Goal: Navigation & Orientation: Find specific page/section

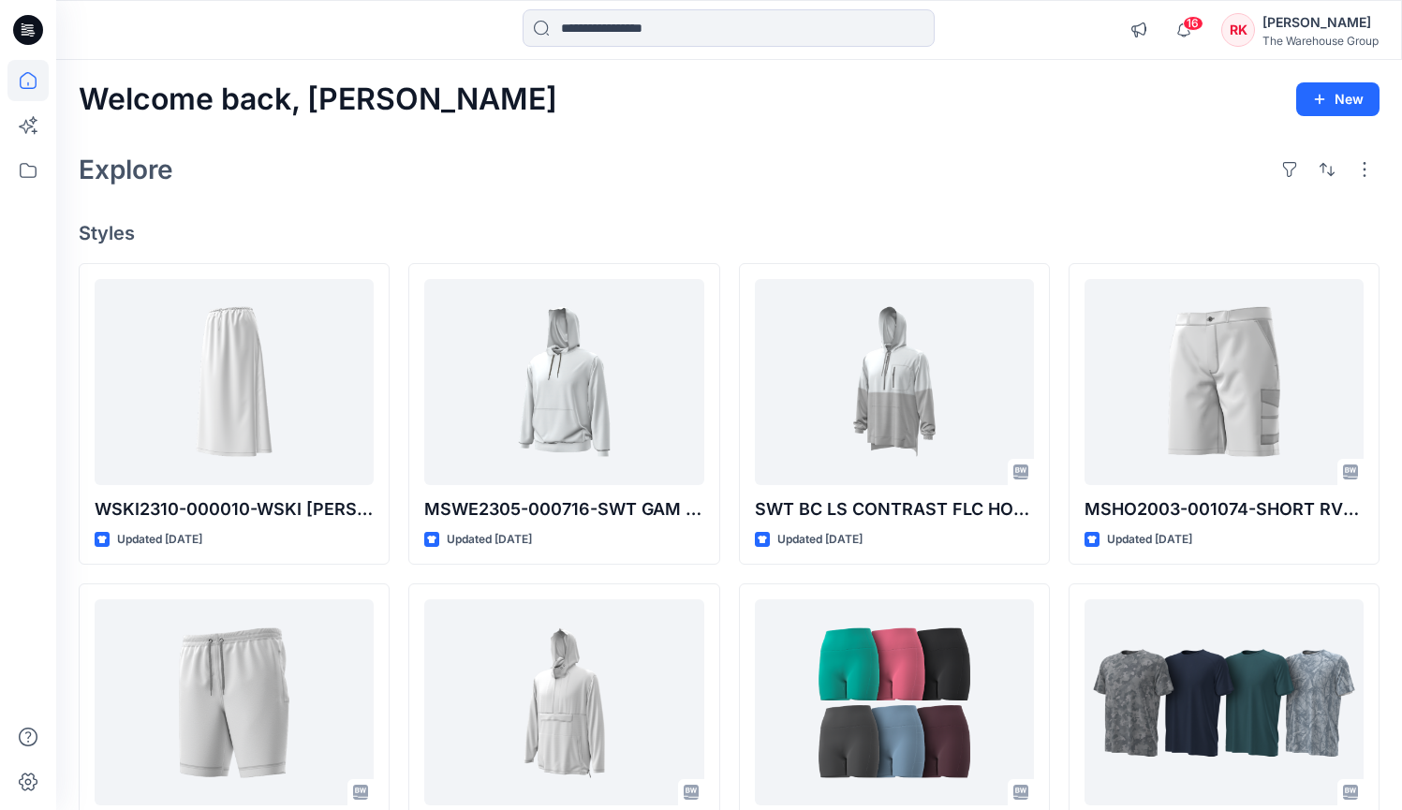
click at [541, 178] on div "Explore" at bounding box center [729, 169] width 1301 height 45
click at [32, 171] on icon at bounding box center [27, 170] width 41 height 41
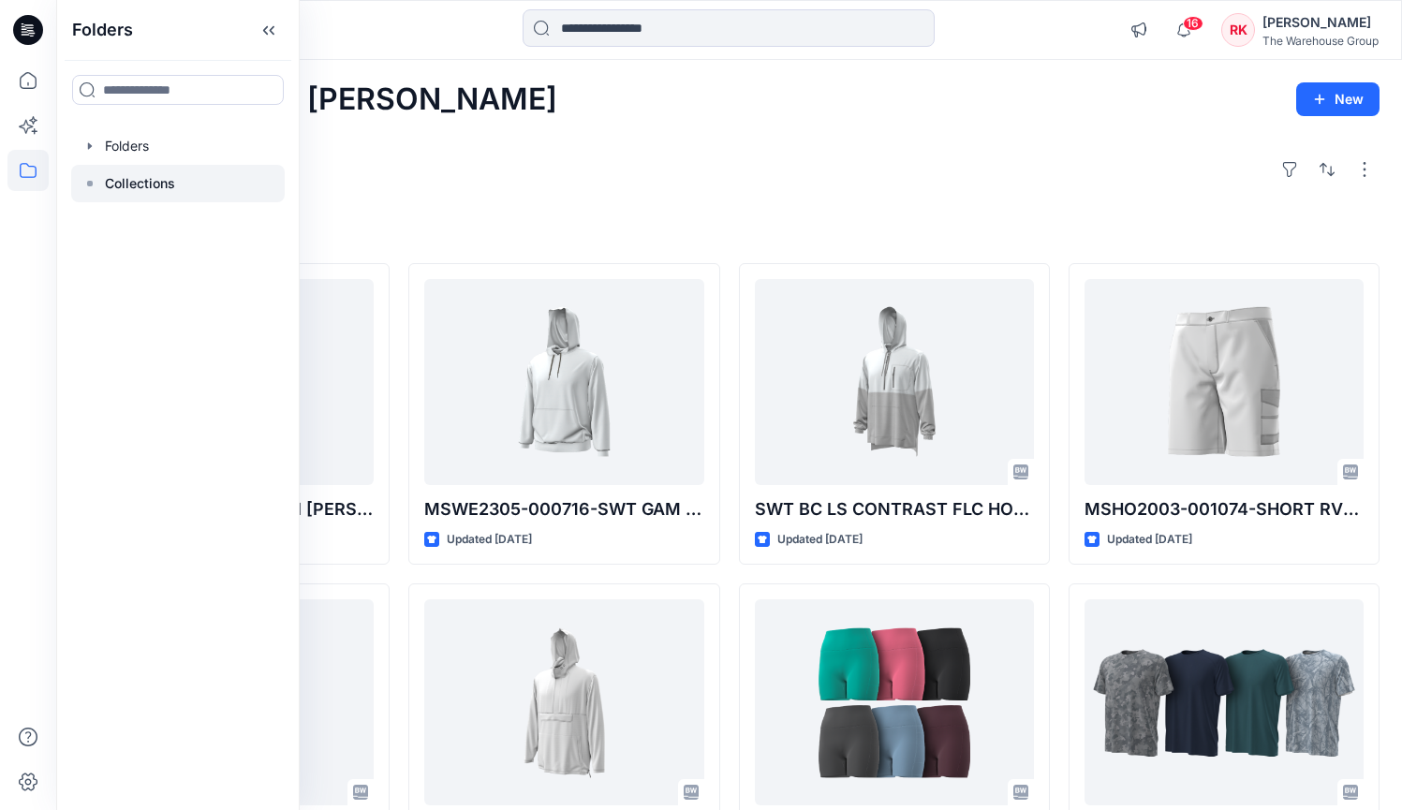
click at [201, 177] on div at bounding box center [177, 183] width 213 height 37
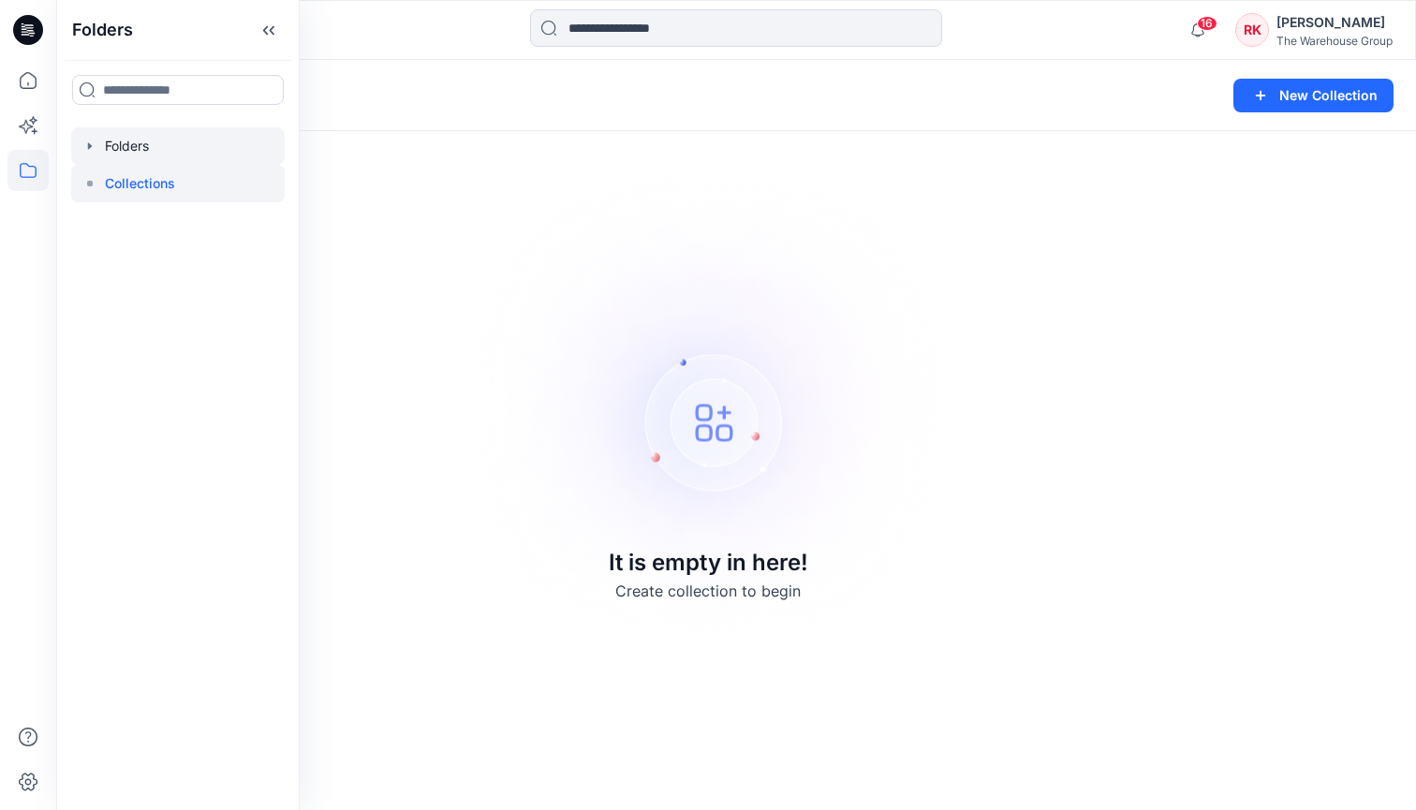
click at [151, 142] on div at bounding box center [177, 145] width 213 height 37
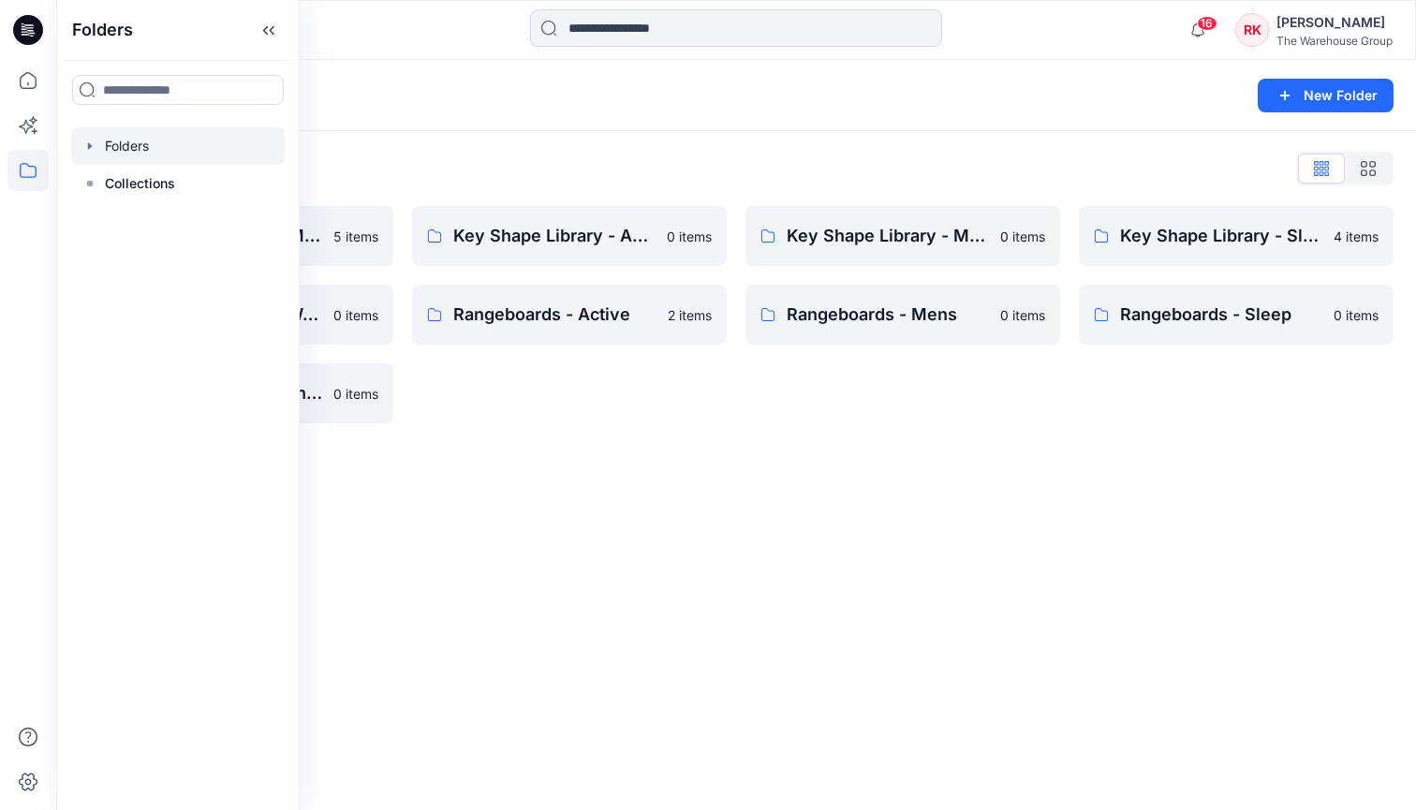
click at [790, 492] on div "Folders New Folder Folders List AW26 Development Mens New 5 items Key Shape Lib…" at bounding box center [736, 435] width 1360 height 750
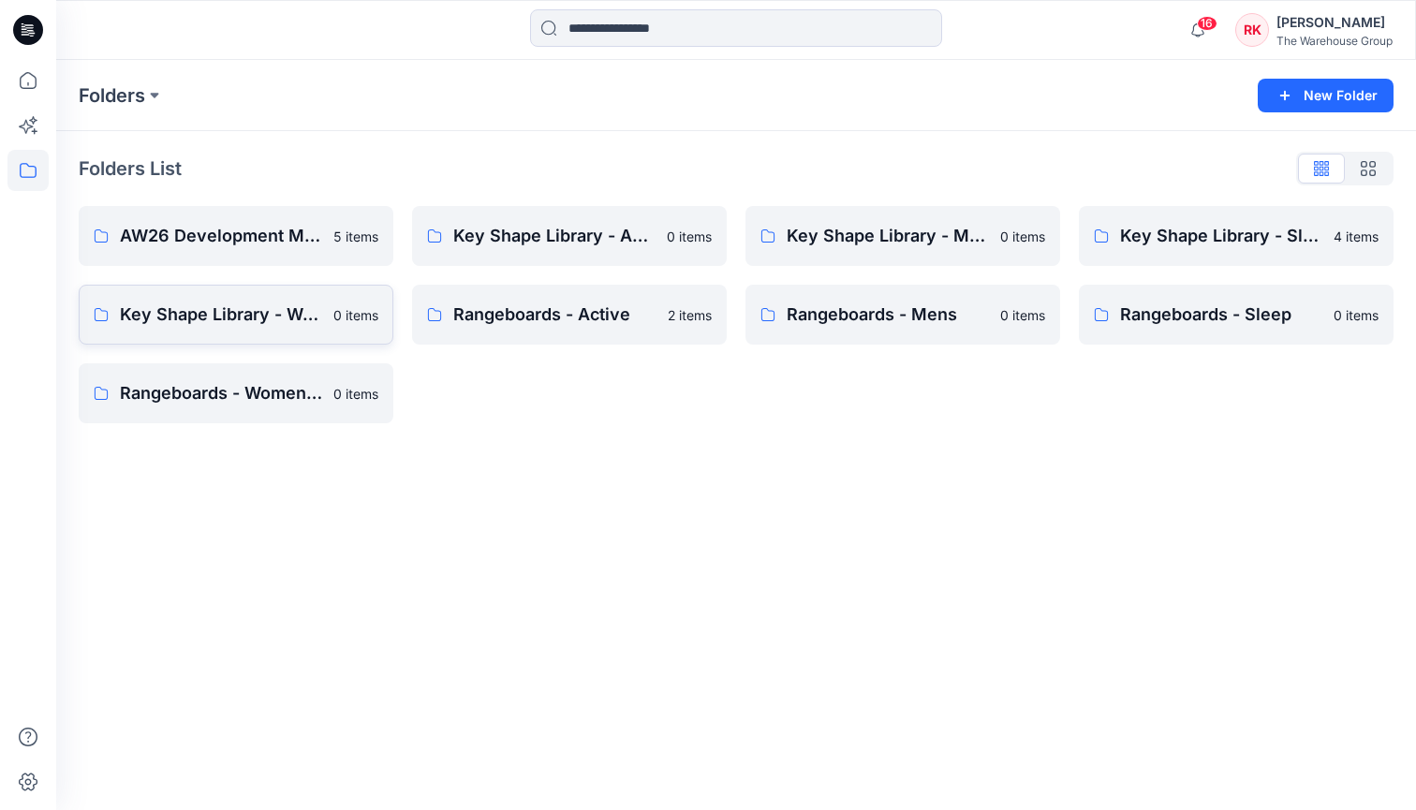
click at [211, 305] on p "Key Shape Library - Womenswear" at bounding box center [221, 314] width 202 height 26
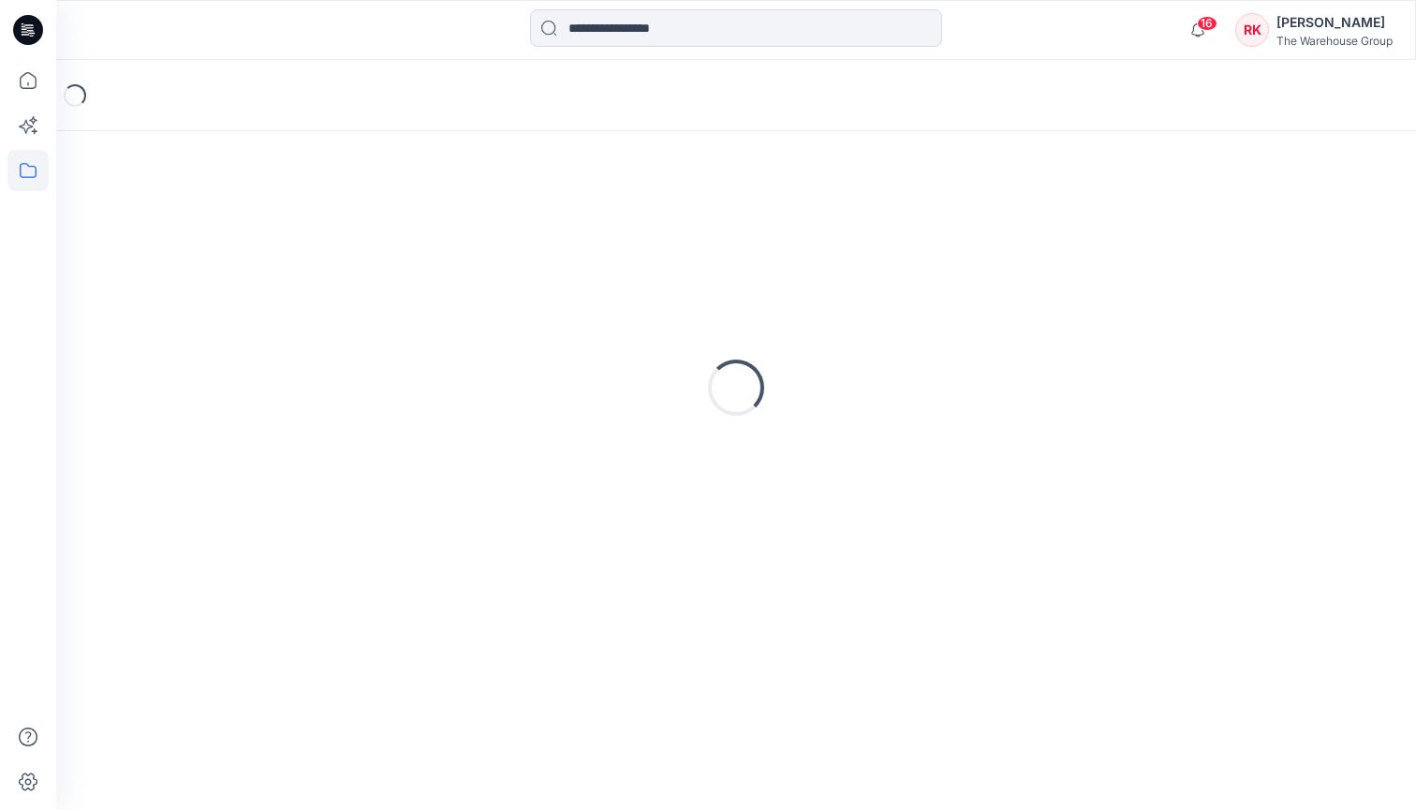
click at [211, 305] on div "Loading..." at bounding box center [736, 388] width 1315 height 468
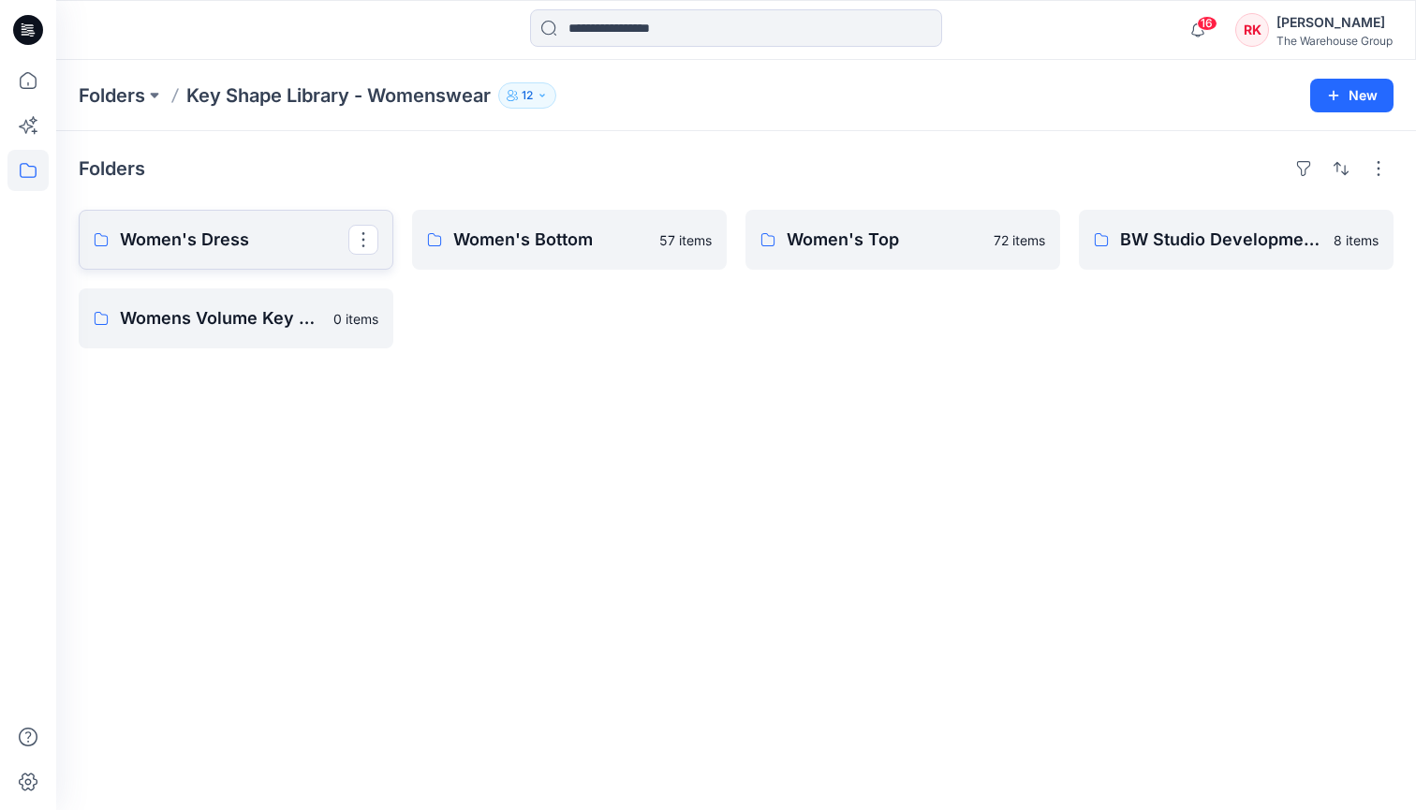
click at [287, 238] on p "Women's Dress" at bounding box center [234, 240] width 228 height 26
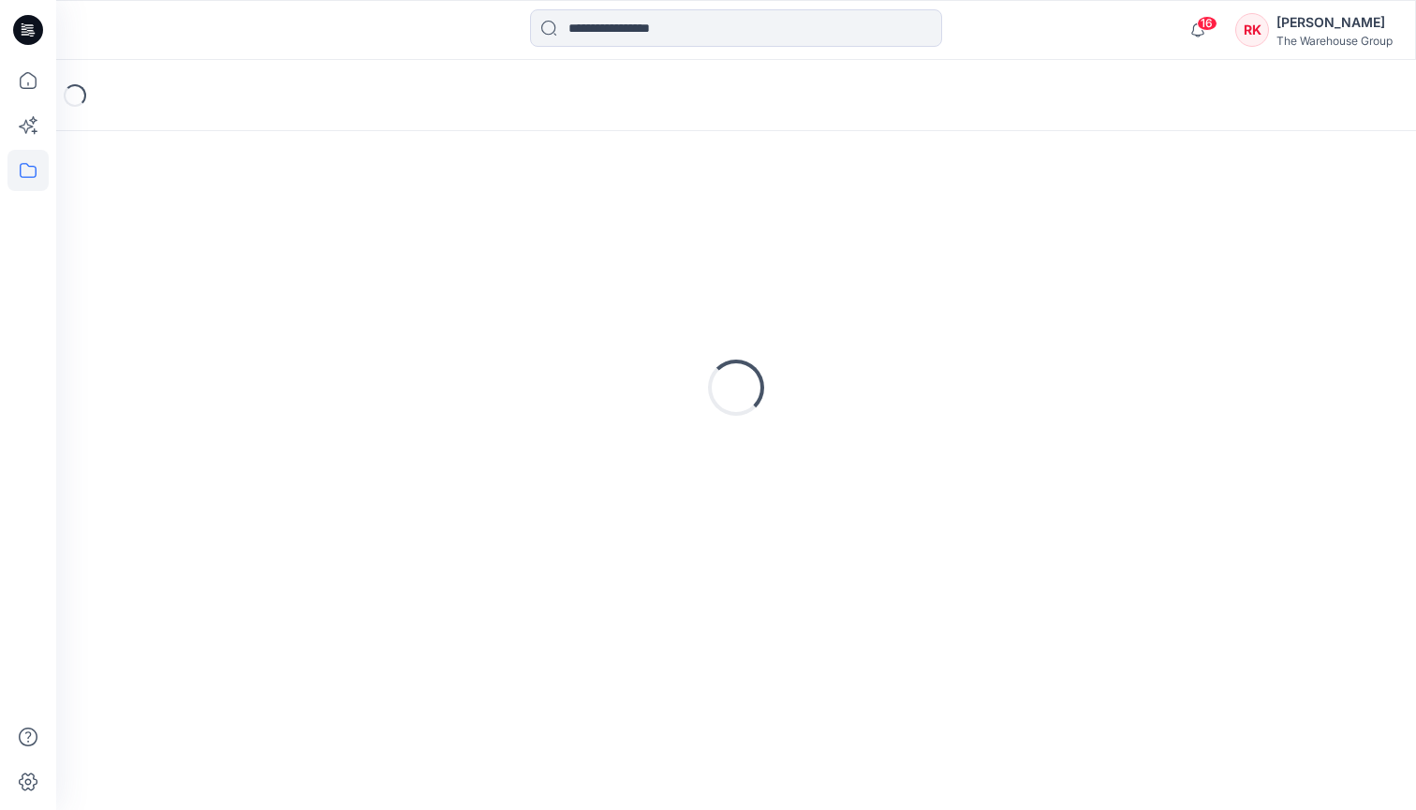
click at [287, 238] on div "Loading..." at bounding box center [736, 388] width 1315 height 468
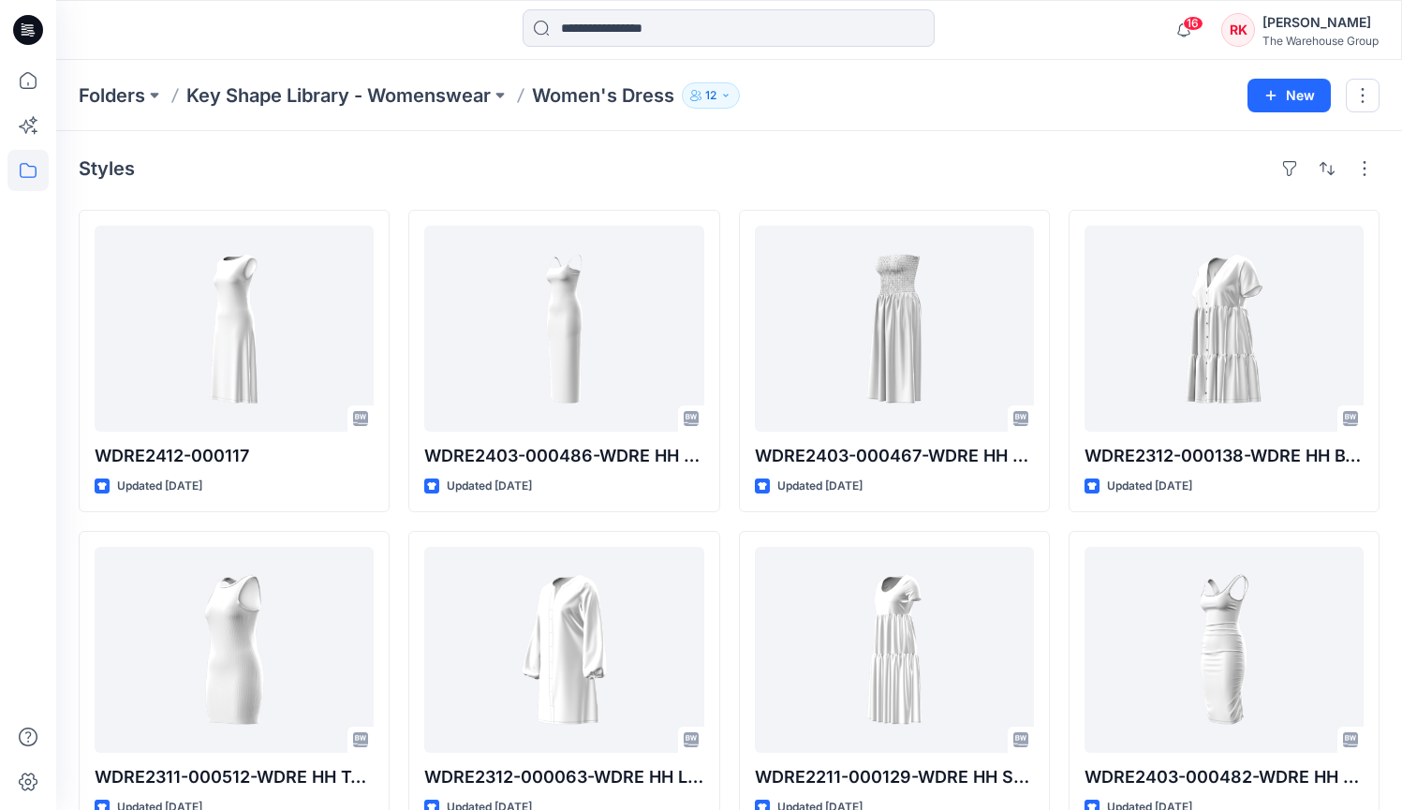
click at [470, 175] on div "Styles" at bounding box center [729, 169] width 1301 height 30
click at [423, 90] on p "Key Shape Library - Womenswear" at bounding box center [338, 95] width 304 height 26
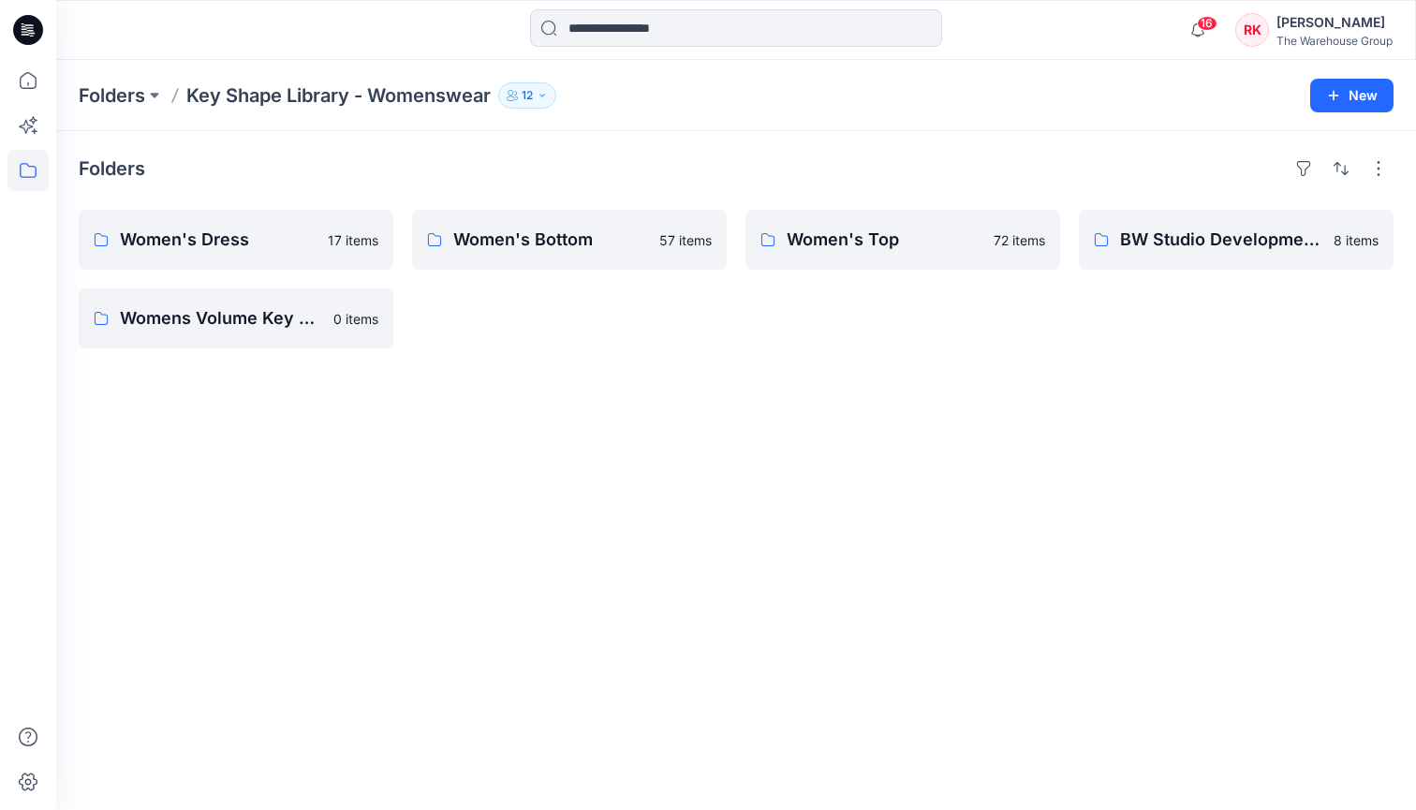
click at [583, 543] on div "Folders Women's Dress 17 items Womens Volume Key Shapes 0 items Women's Bottom …" at bounding box center [736, 470] width 1360 height 679
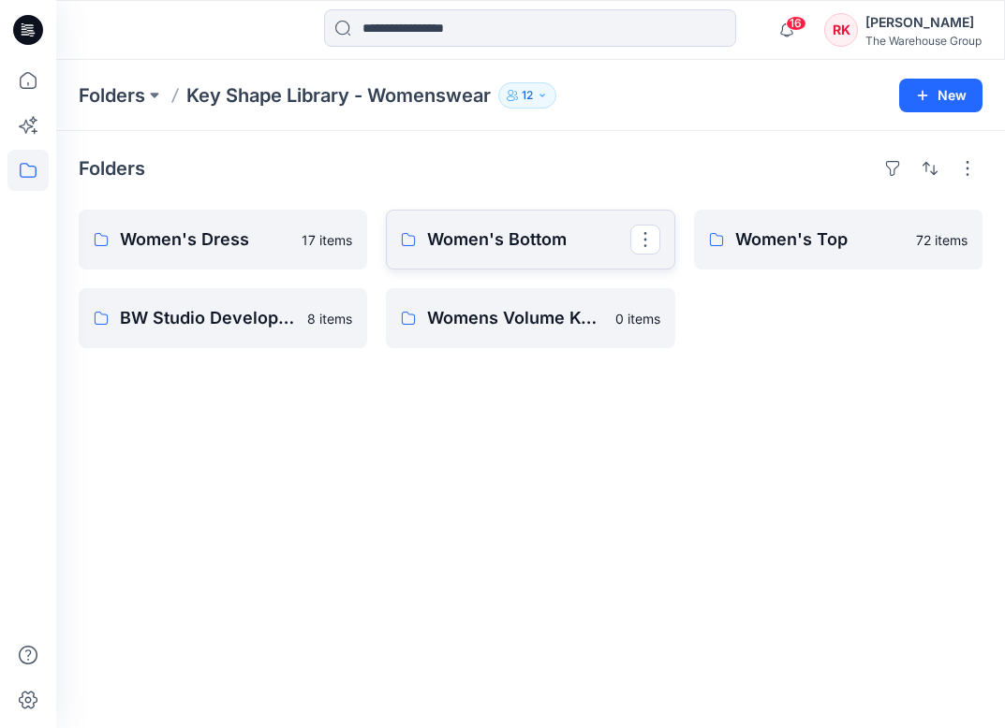
click at [447, 243] on p "Women's Bottom" at bounding box center [528, 240] width 202 height 26
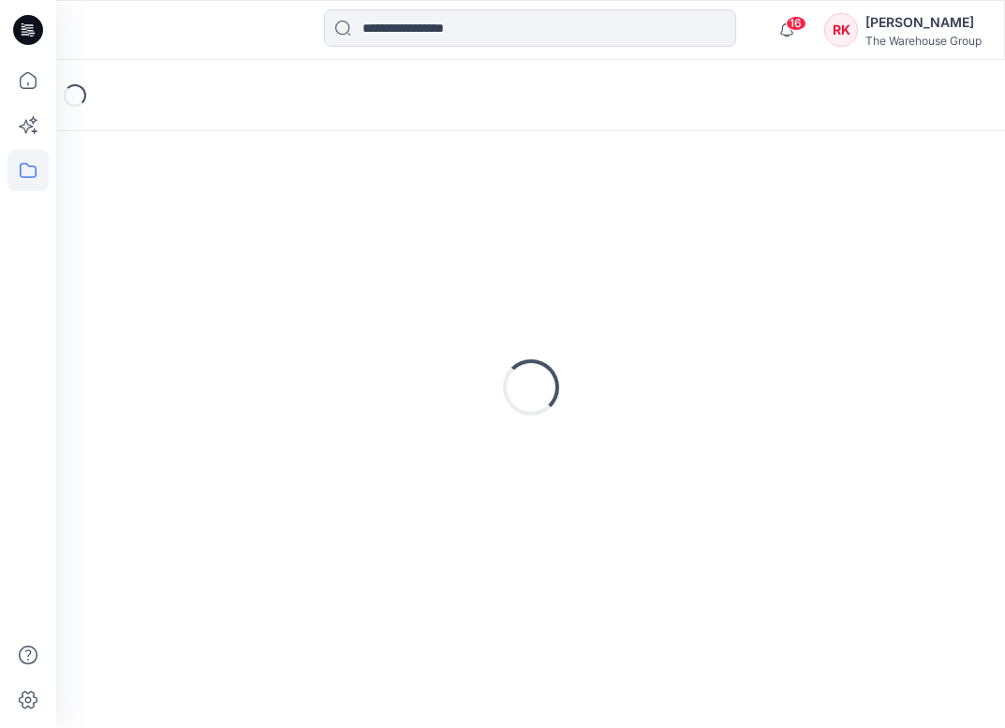
click at [447, 243] on div "Loading..." at bounding box center [531, 388] width 904 height 468
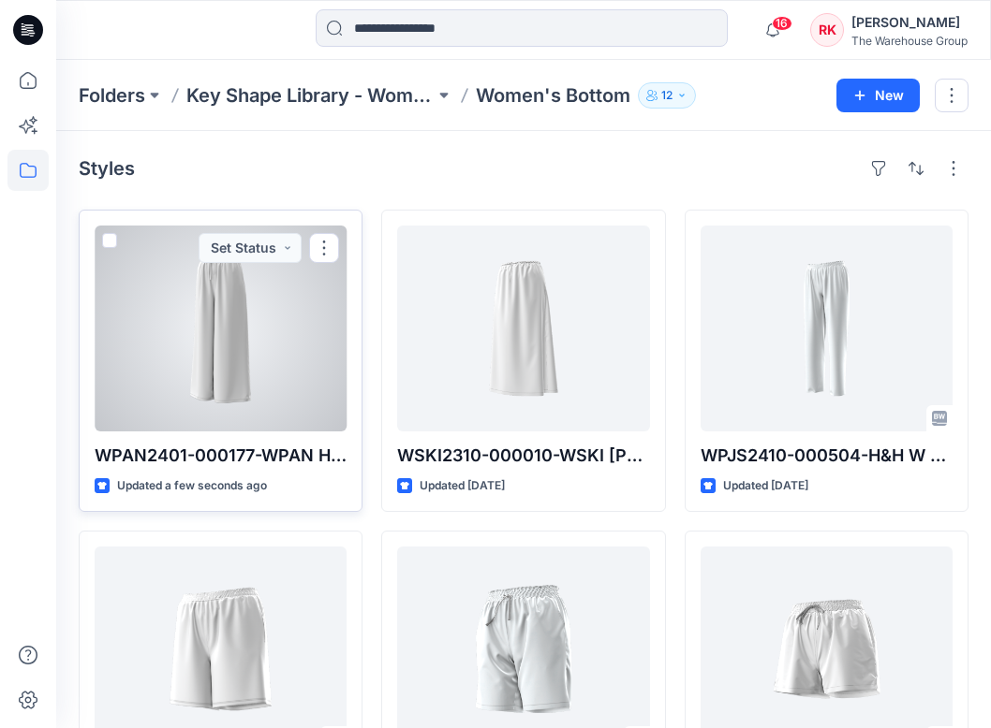
click at [255, 393] on div at bounding box center [221, 329] width 252 height 206
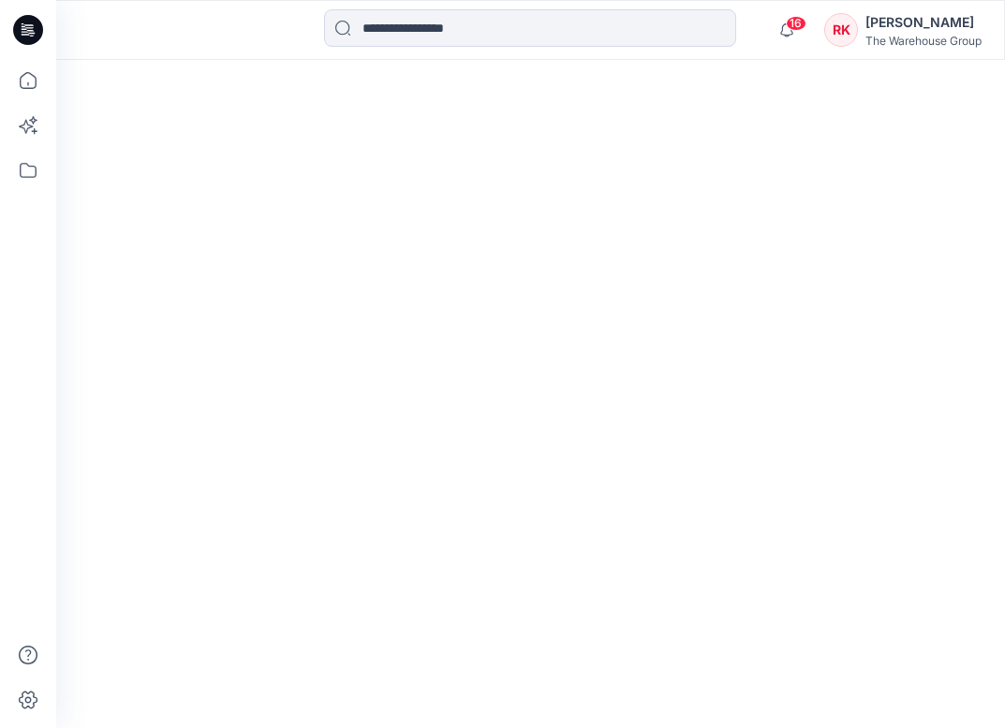
click at [255, 393] on div at bounding box center [530, 394] width 949 height 669
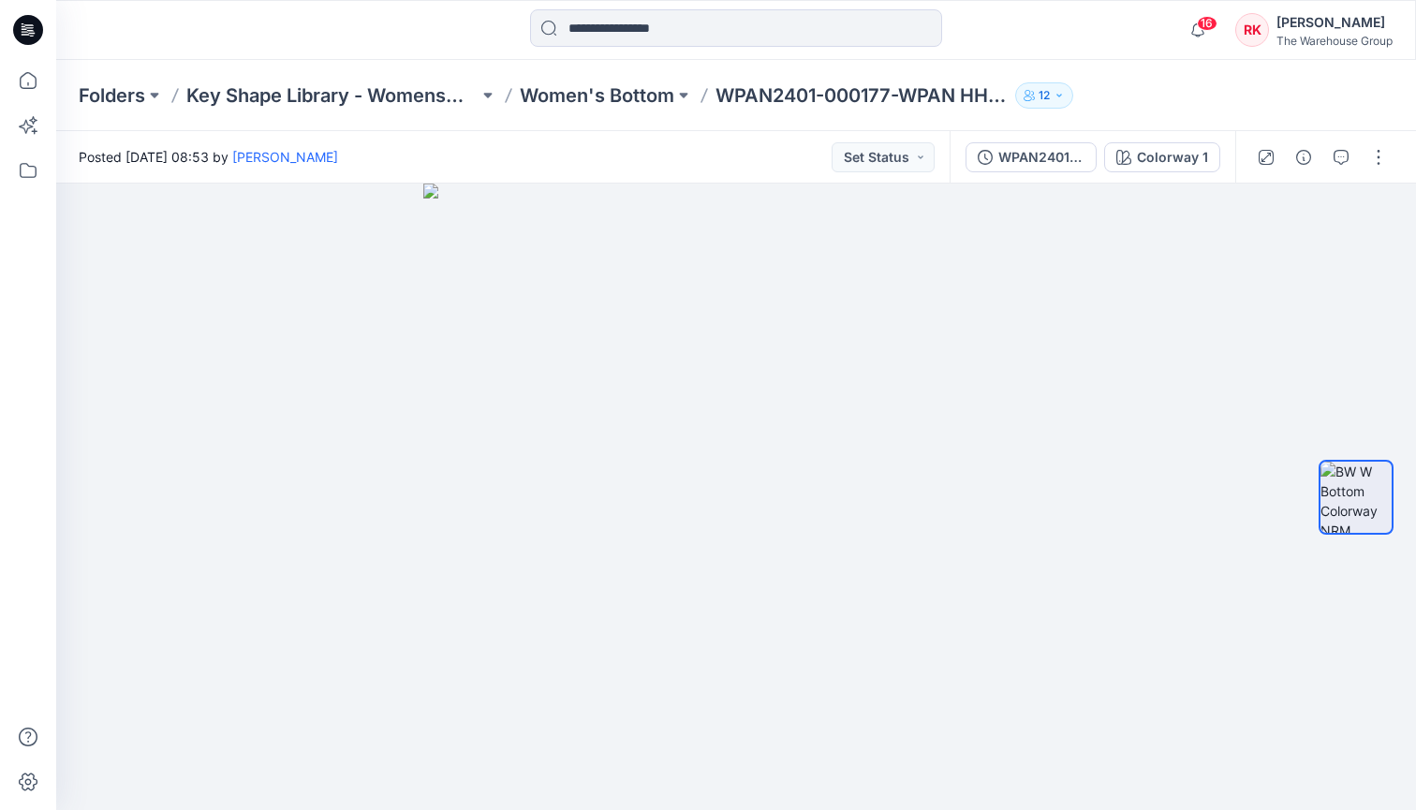
click at [174, 22] on div at bounding box center [226, 29] width 340 height 41
click at [35, 80] on icon at bounding box center [27, 80] width 41 height 41
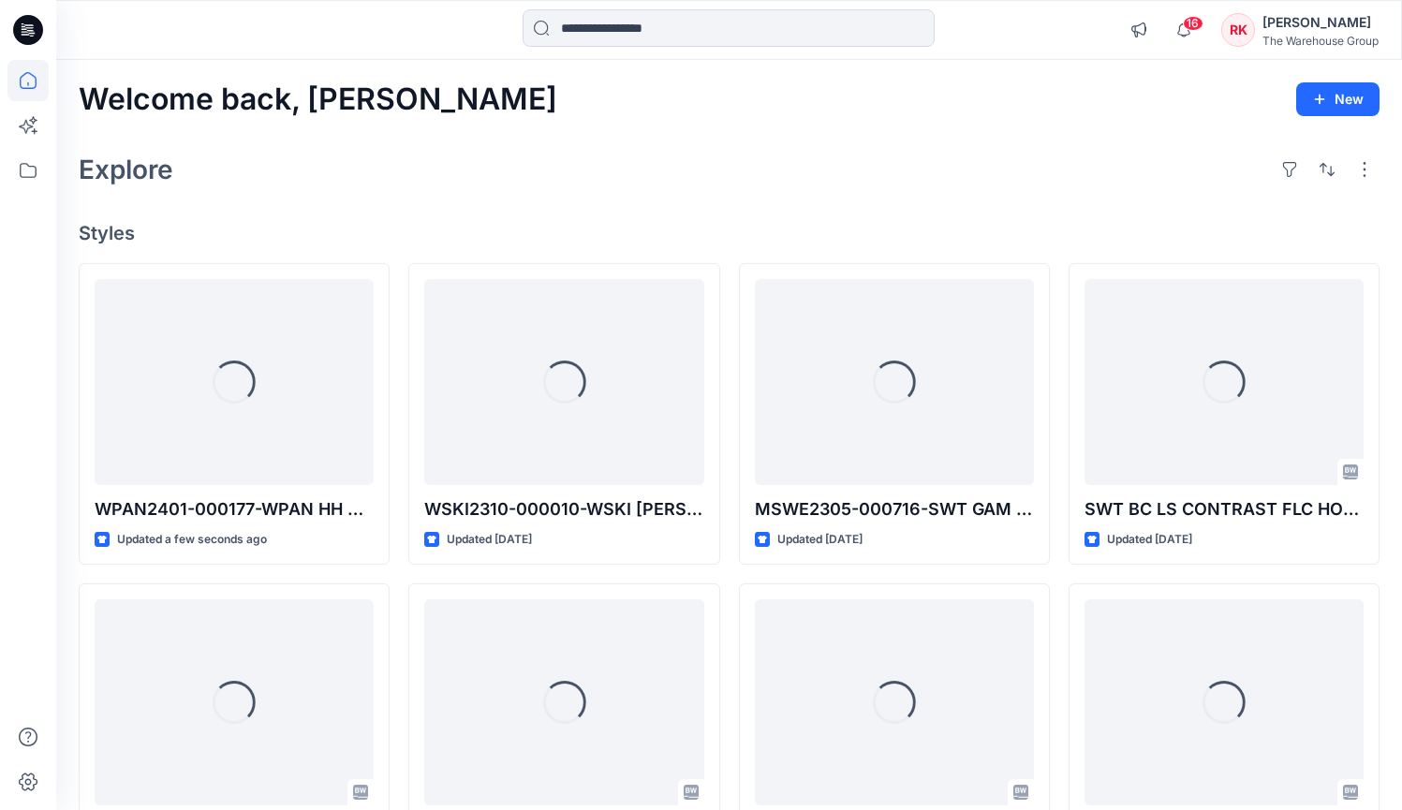
click at [269, 34] on div at bounding box center [224, 29] width 336 height 41
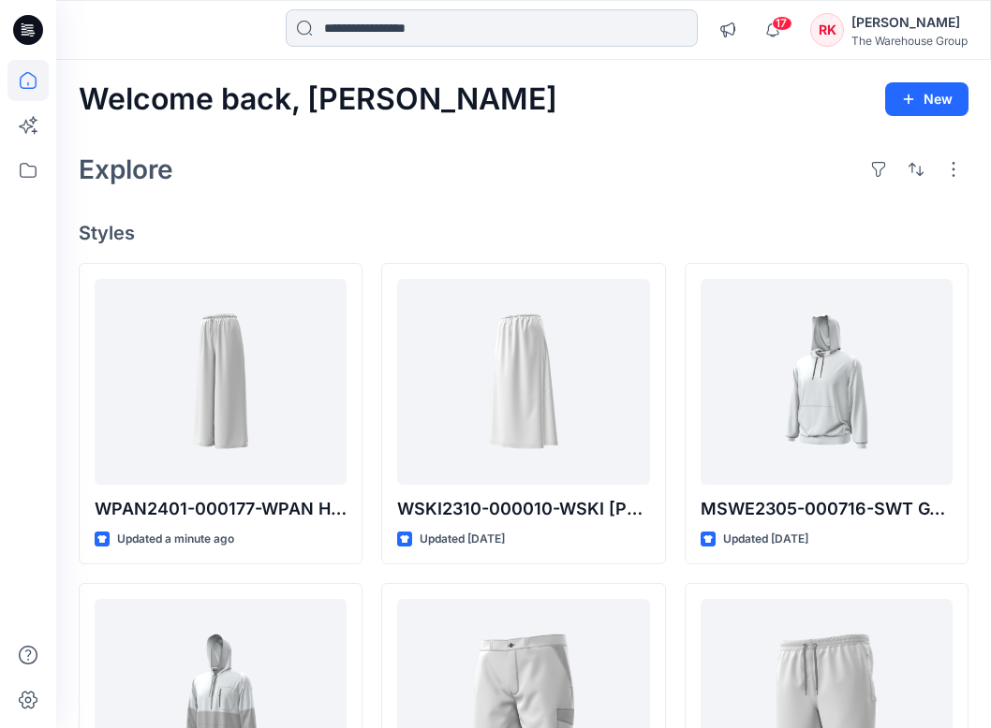
click at [554, 26] on input at bounding box center [492, 27] width 412 height 37
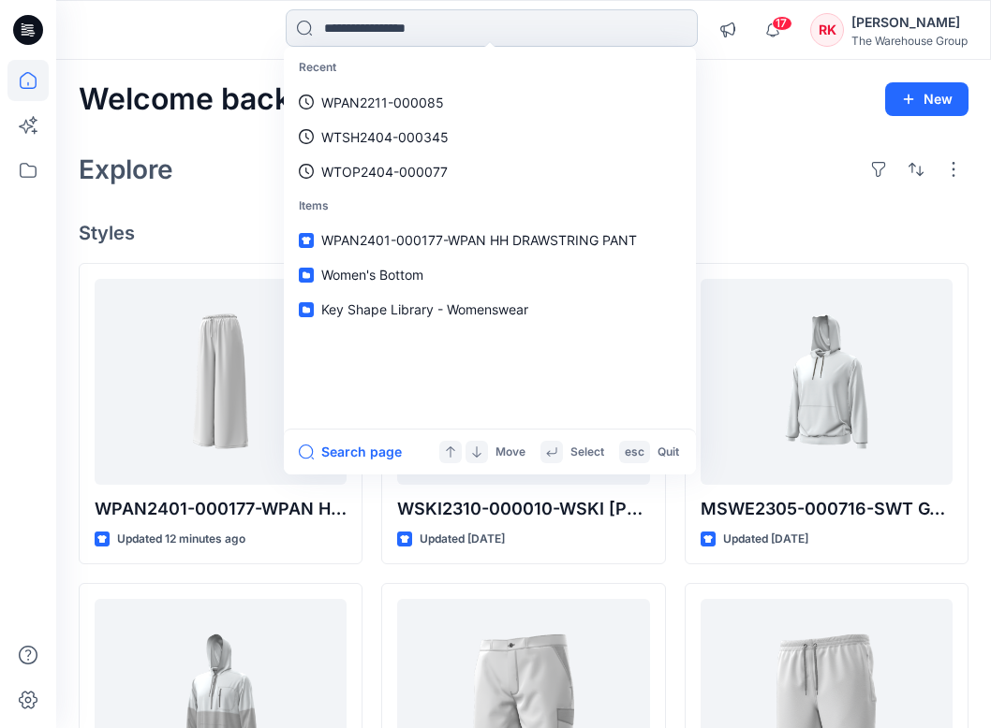
paste input "**********"
type input "**********"
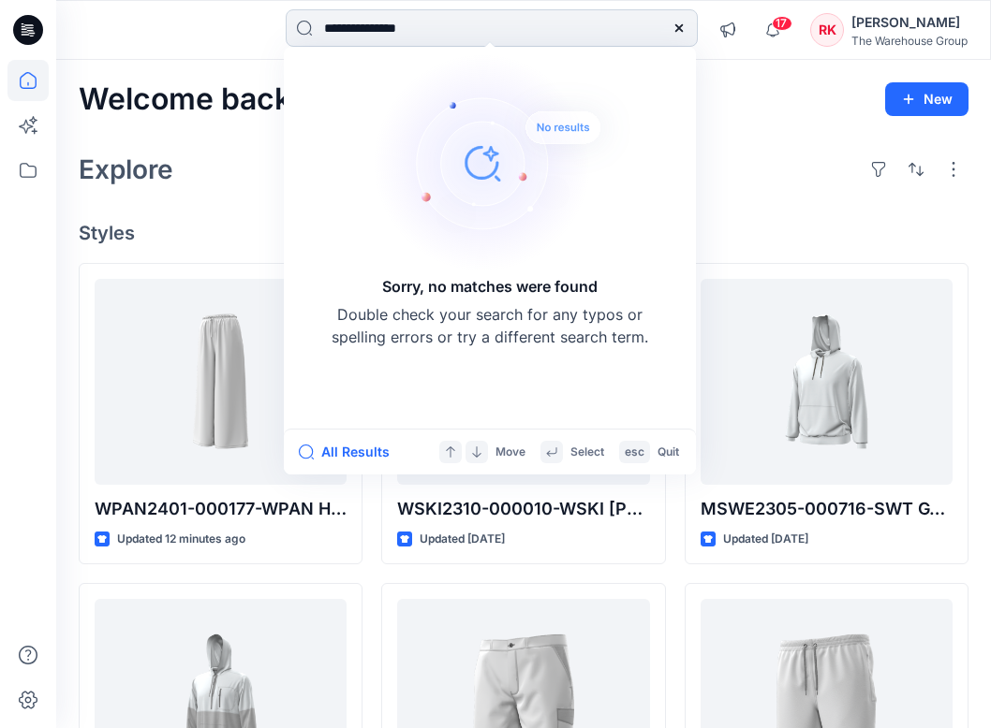
click at [473, 33] on input "**********" at bounding box center [492, 27] width 412 height 37
drag, startPoint x: 452, startPoint y: 28, endPoint x: 316, endPoint y: 30, distance: 136.7
click at [316, 30] on input "**********" at bounding box center [492, 27] width 412 height 37
click at [675, 28] on icon at bounding box center [678, 28] width 15 height 15
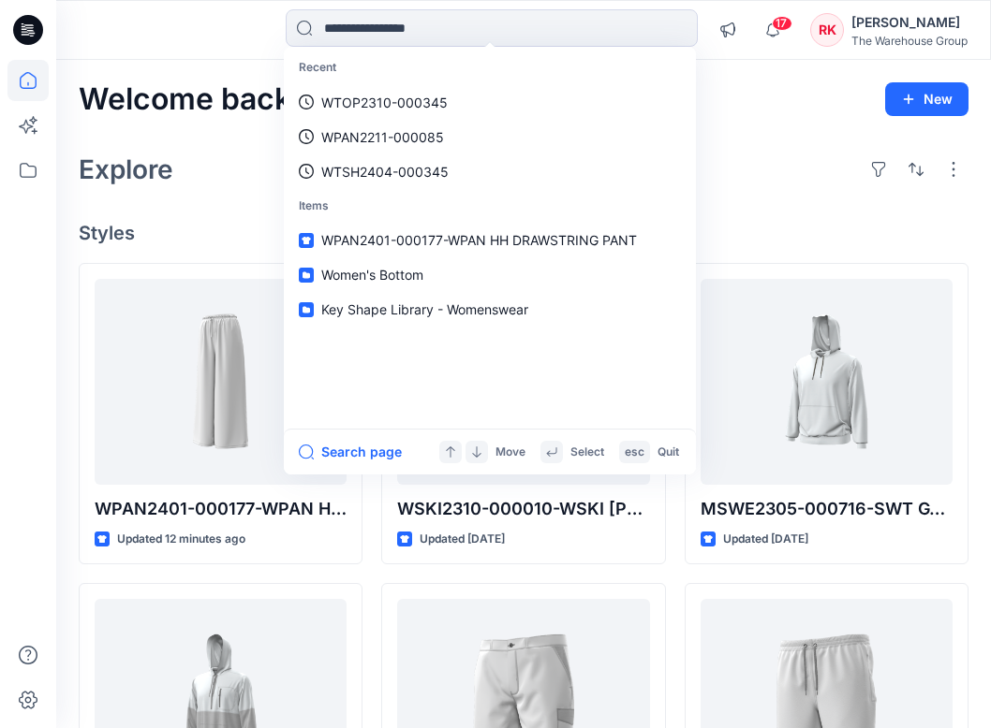
click at [771, 175] on div "Explore" at bounding box center [524, 169] width 890 height 45
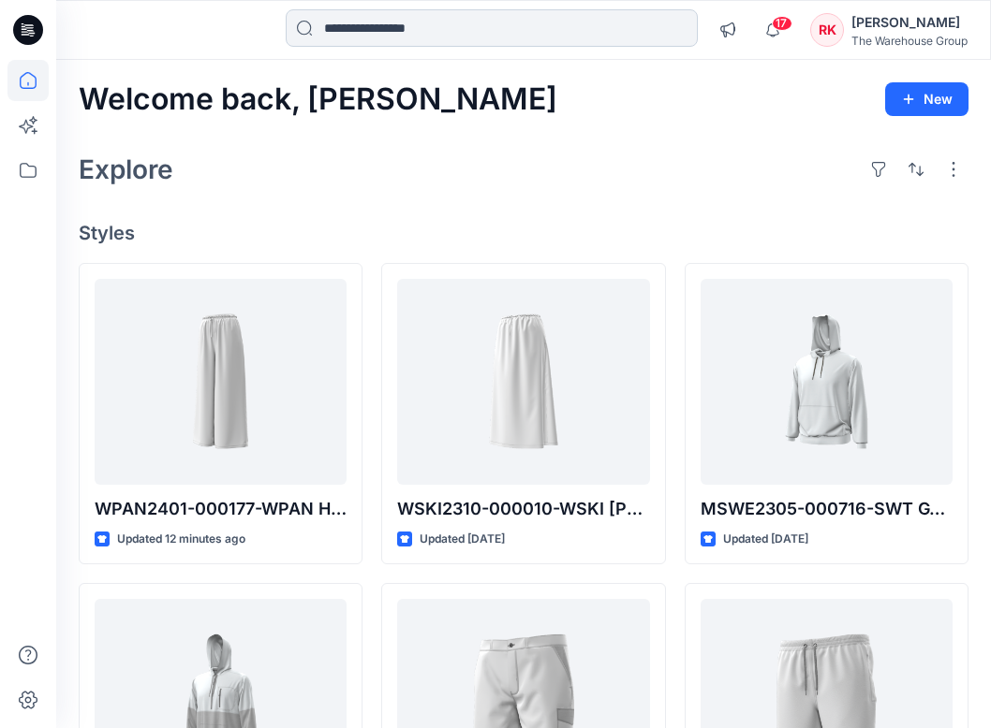
click at [487, 23] on input at bounding box center [492, 27] width 412 height 37
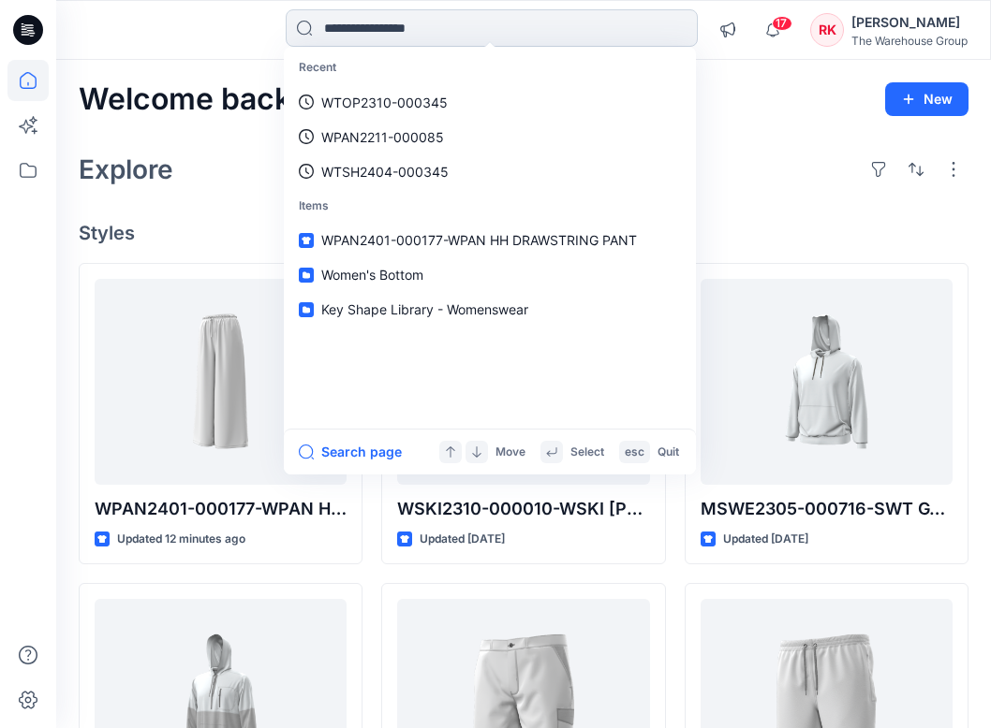
paste input "**********"
type input "**********"
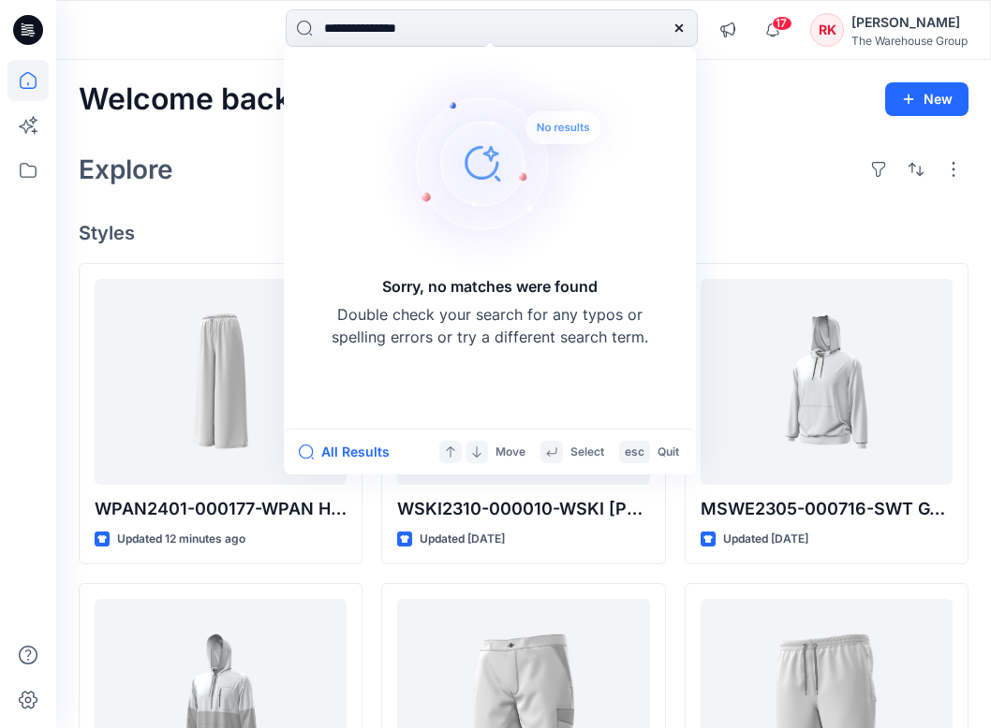
click at [674, 29] on icon at bounding box center [678, 28] width 15 height 15
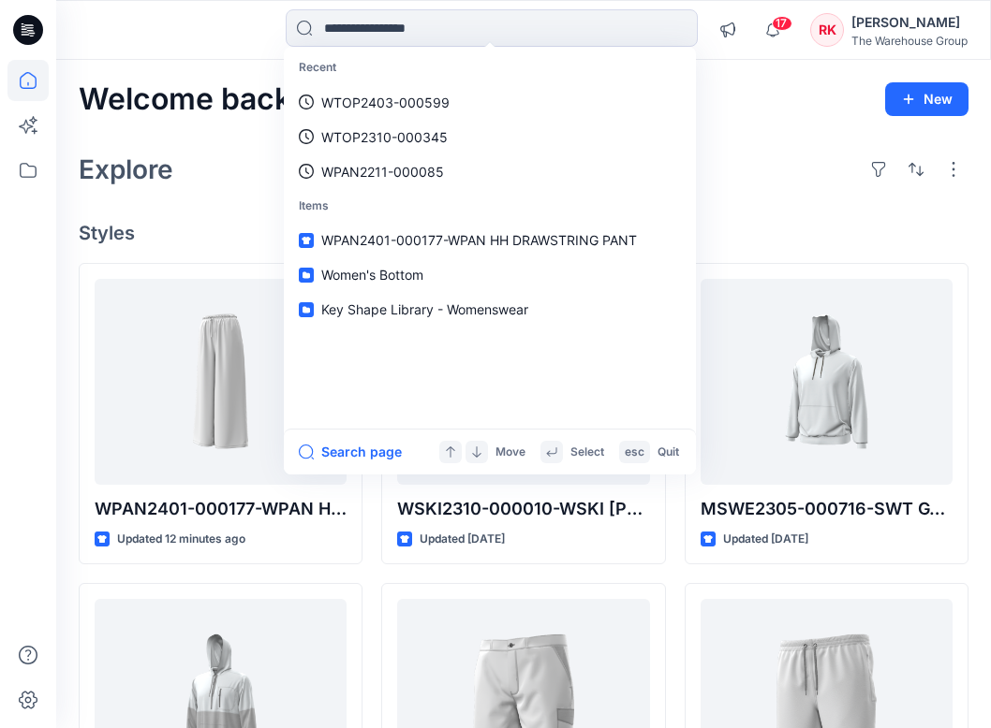
click at [199, 47] on div at bounding box center [164, 29] width 217 height 41
